Goal: Find specific page/section: Find specific page/section

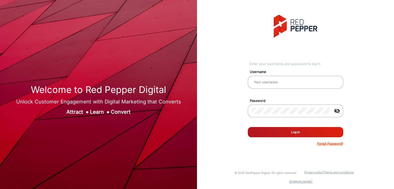
type input "[PERSON_NAME]"
click at [269, 130] on button "Log In" at bounding box center [295, 132] width 95 height 10
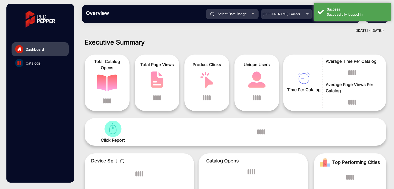
scroll to position [4, 0]
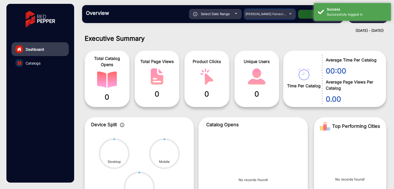
click at [287, 15] on div "[PERSON_NAME] Fairacre Farms" at bounding box center [269, 14] width 51 height 6
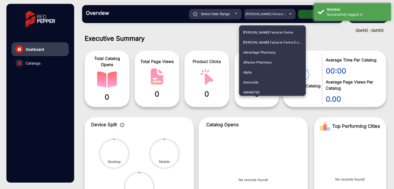
scroll to position [1311, 0]
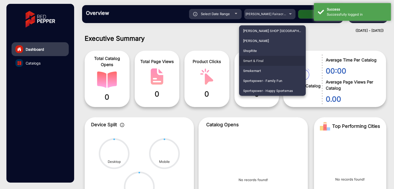
click at [257, 61] on span "Smart & Final" at bounding box center [253, 61] width 21 height 10
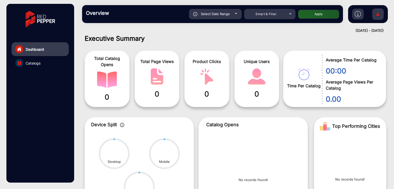
click at [318, 13] on button "Apply" at bounding box center [318, 14] width 41 height 9
type input "[DATE]"
click at [219, 14] on span "Select Date Range" at bounding box center [215, 14] width 29 height 4
type input "[DATE]"
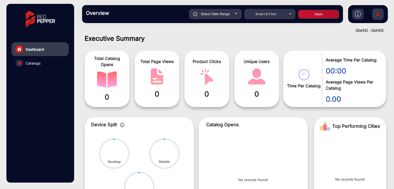
type input "[DATE]"
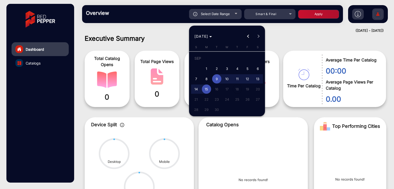
click at [248, 36] on button "Previous month" at bounding box center [248, 36] width 10 height 10
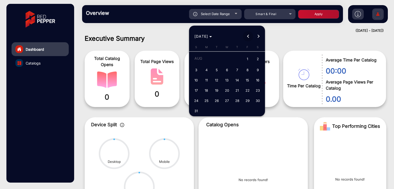
click at [248, 36] on button "Previous month" at bounding box center [248, 36] width 10 height 10
drag, startPoint x: 218, startPoint y: 68, endPoint x: 223, endPoint y: 82, distance: 15.0
click at [217, 68] on span "1" at bounding box center [216, 68] width 9 height 9
type input "[DATE]"
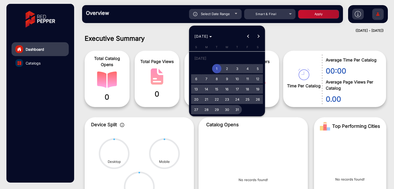
click at [237, 110] on span "31" at bounding box center [236, 109] width 9 height 9
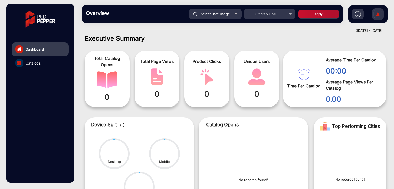
type input "[DATE]"
click at [326, 14] on button "Apply" at bounding box center [318, 14] width 41 height 9
type input "[DATE]"
click at [36, 65] on span "Catalogs" at bounding box center [33, 62] width 15 height 5
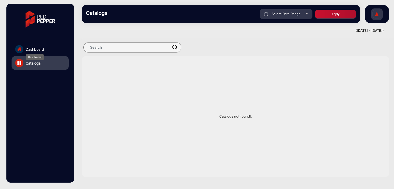
click at [32, 49] on span "Dashboard" at bounding box center [35, 49] width 18 height 5
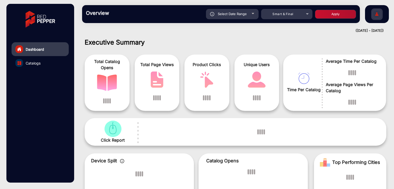
scroll to position [4, 0]
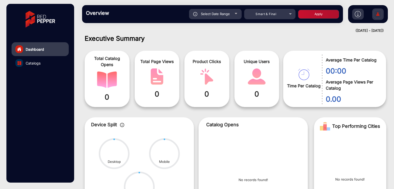
click at [251, 21] on div "Overview Reports Understand what makes your customers tick and learn how they a…" at bounding box center [212, 14] width 261 height 18
